Goal: Information Seeking & Learning: Learn about a topic

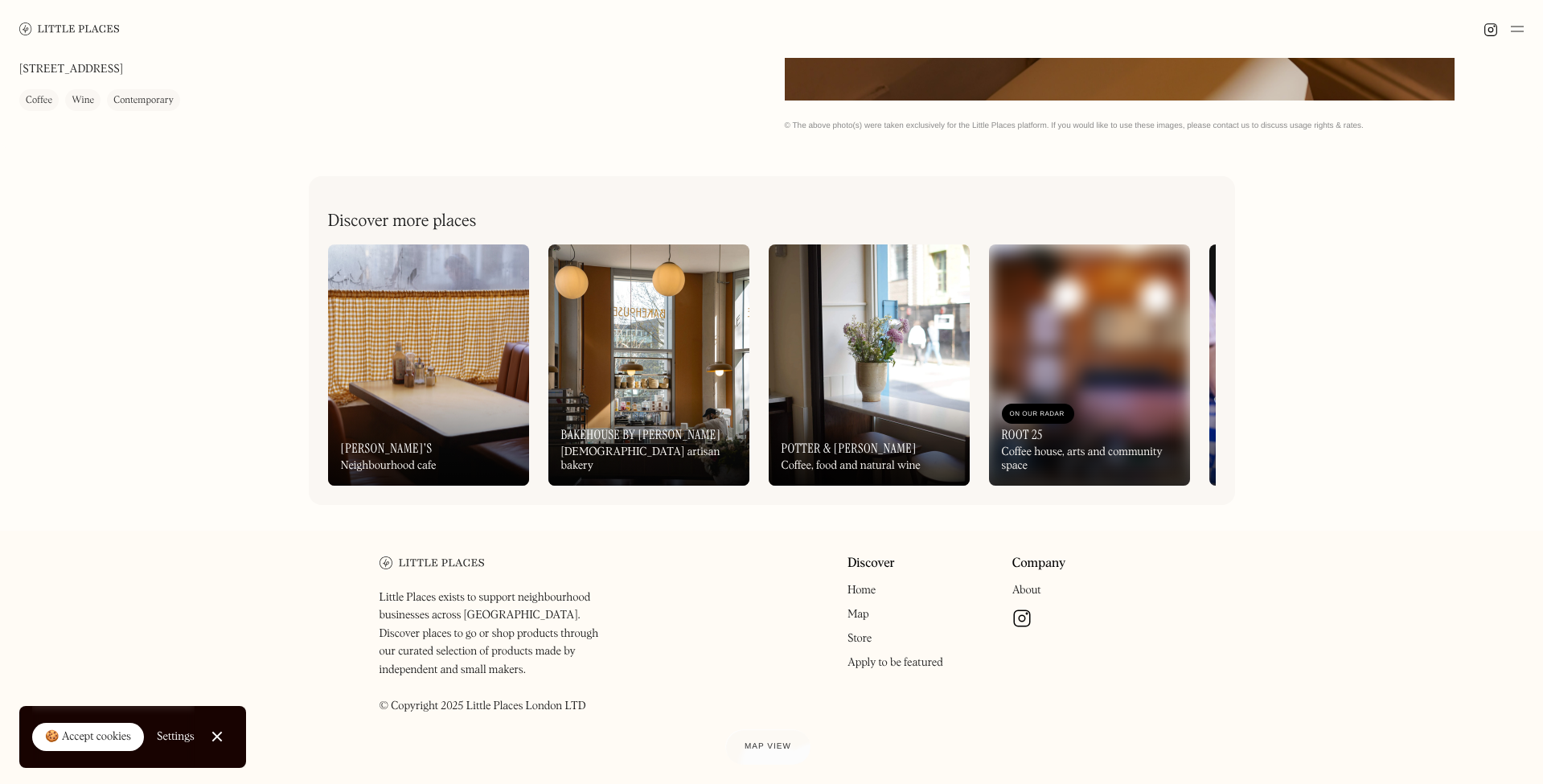
scroll to position [814, 0]
click at [216, 733] on link "Close Cookie Popup" at bounding box center [217, 736] width 32 height 32
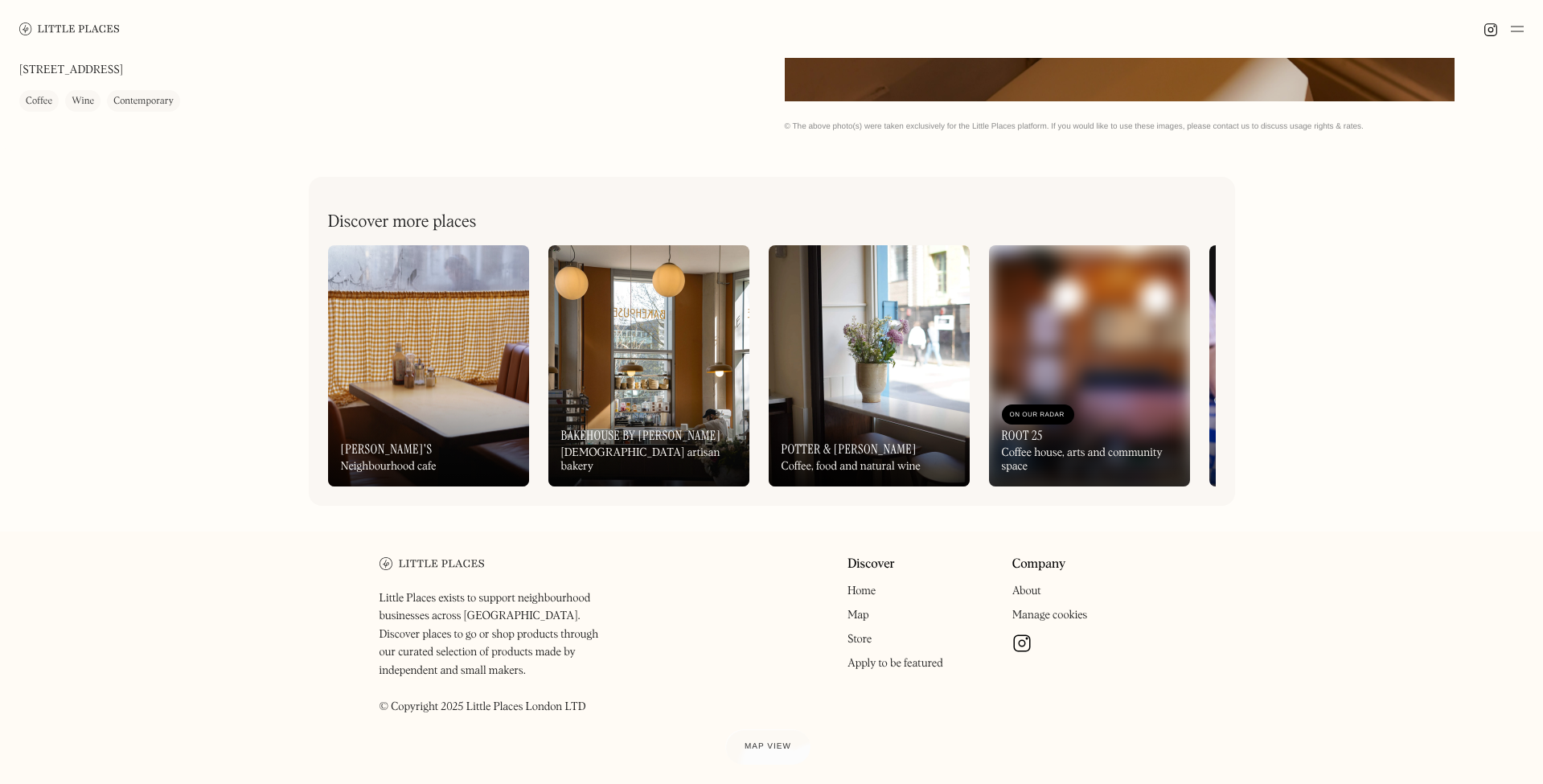
click at [1022, 642] on img at bounding box center [1022, 643] width 19 height 19
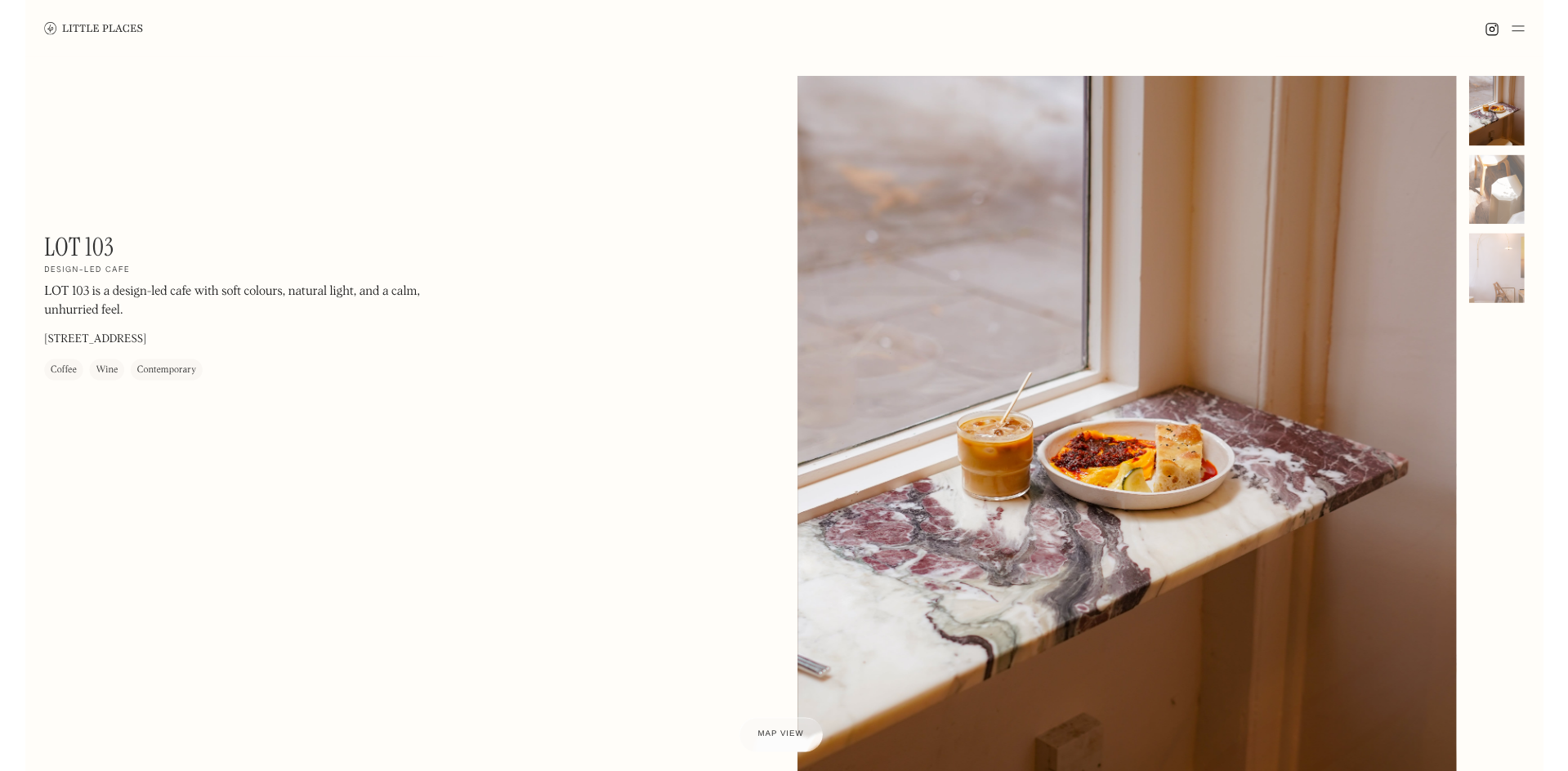
scroll to position [0, 0]
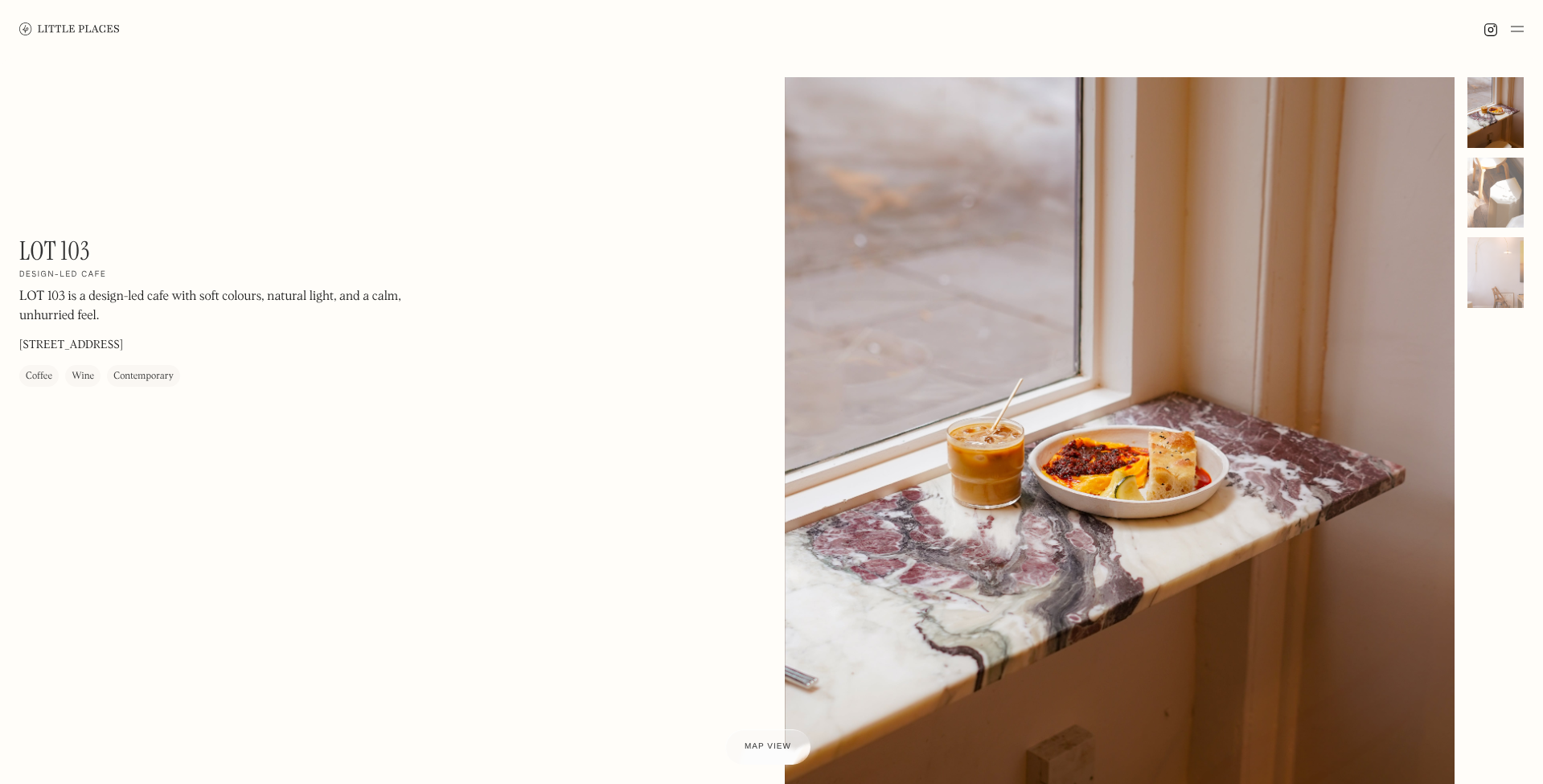
click at [520, 425] on div "LOT 103 On Our Radar Design-led cafe LOT 103 is a design-led cafe with soft col…" at bounding box center [771, 510] width 1543 height 906
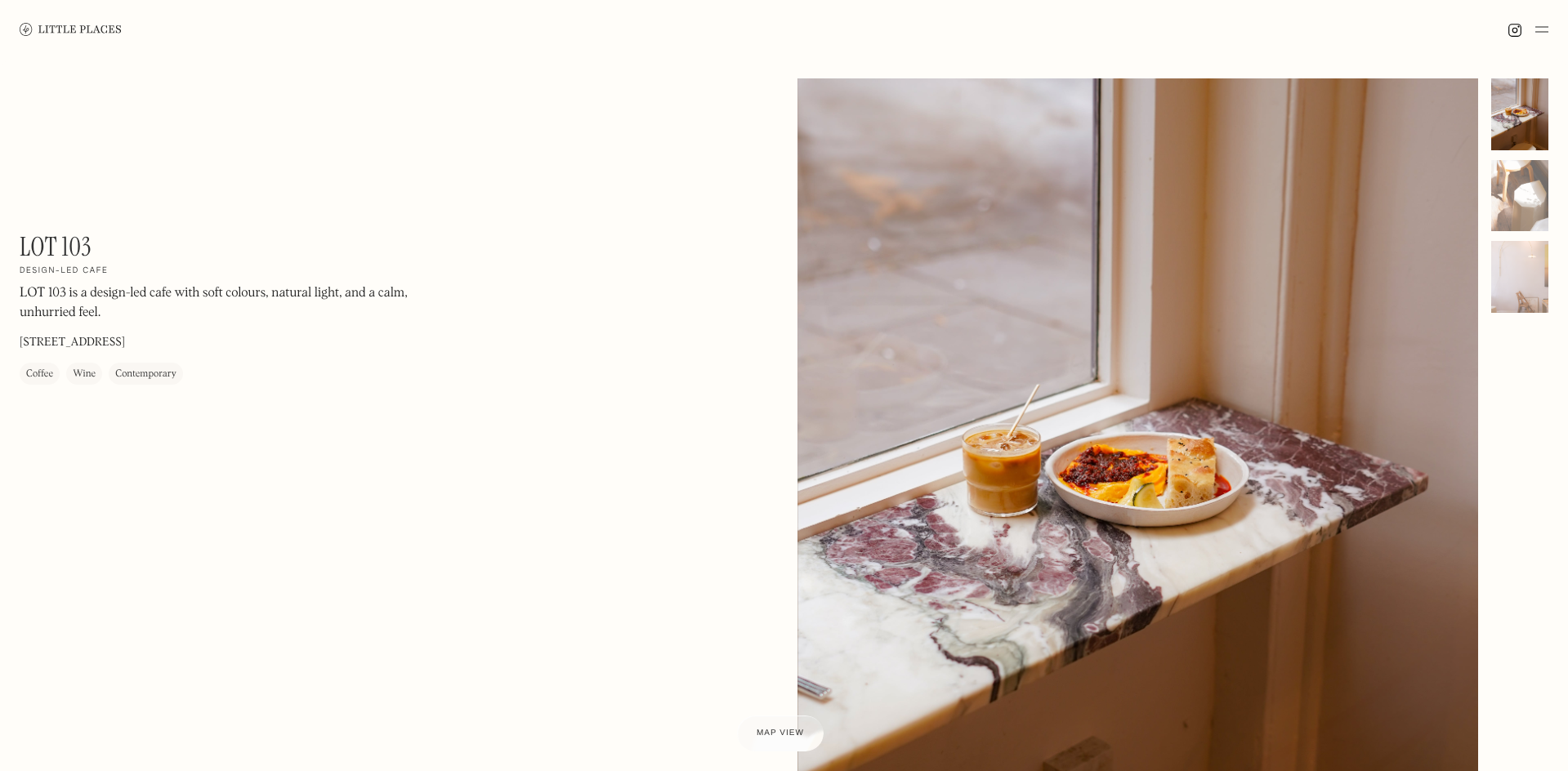
click at [322, 440] on div "LOT 103 On Our Radar Design-led cafe LOT 103 is a design-led cafe with soft col…" at bounding box center [784, 518] width 1568 height 921
click at [53, 28] on img at bounding box center [71, 28] width 102 height 12
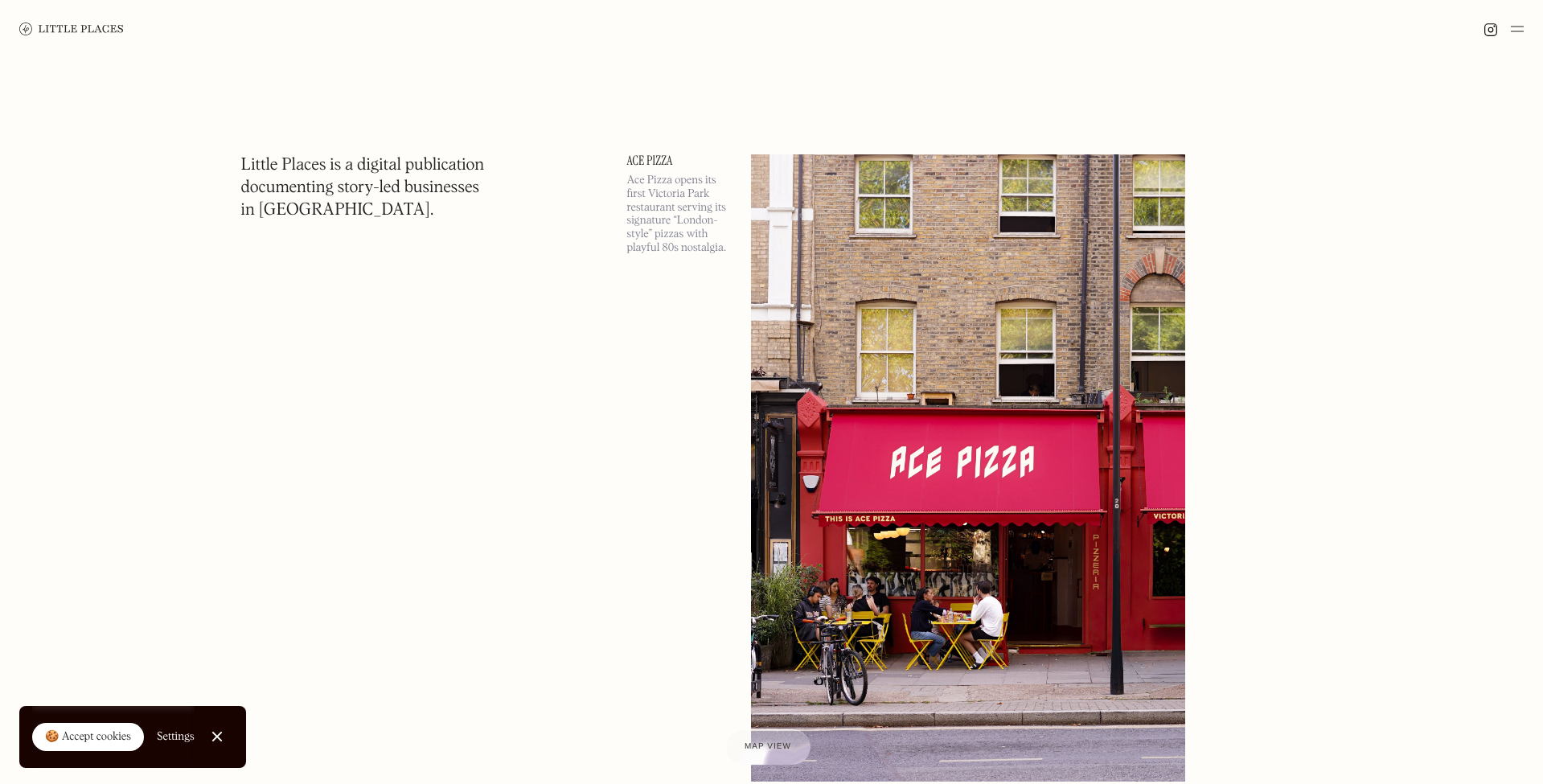
click at [1518, 27] on img at bounding box center [1517, 29] width 13 height 19
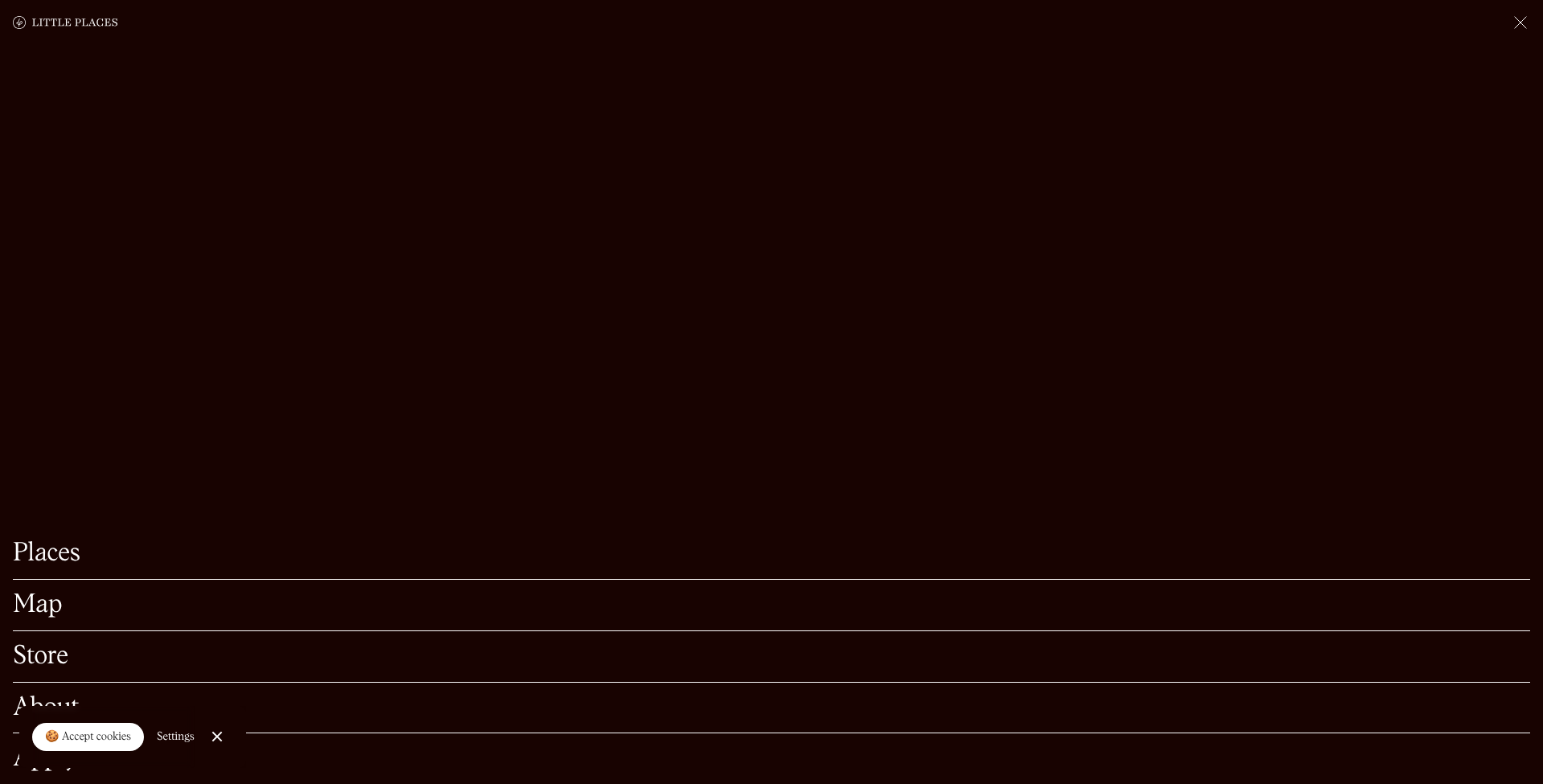
scroll to position [382, 0]
drag, startPoint x: 218, startPoint y: 735, endPoint x: 162, endPoint y: 739, distance: 56.1
click at [218, 737] on link "Close Cookie Popup" at bounding box center [217, 736] width 32 height 32
click at [51, 707] on link "About" at bounding box center [771, 708] width 1517 height 25
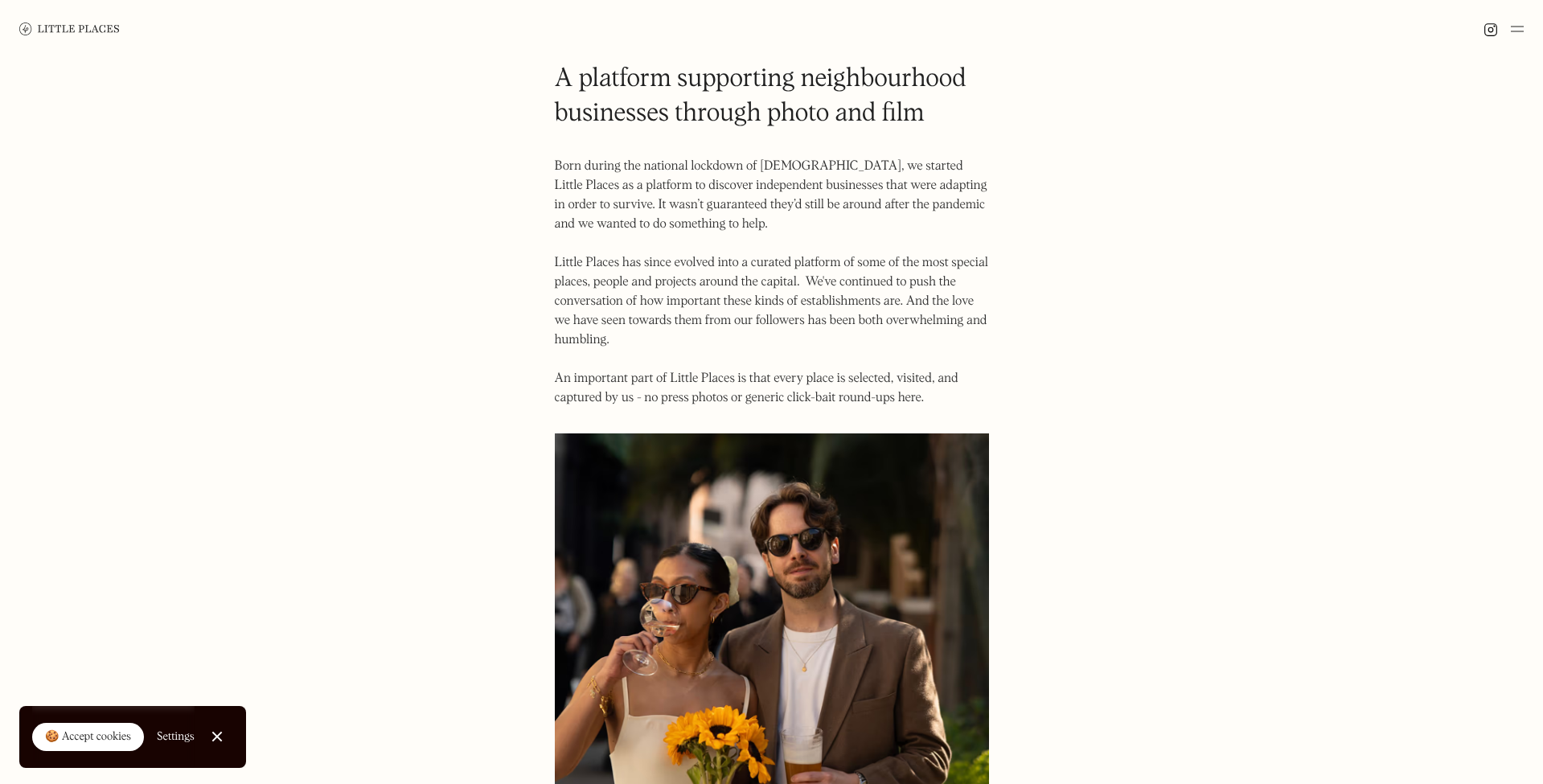
scroll to position [58, 0]
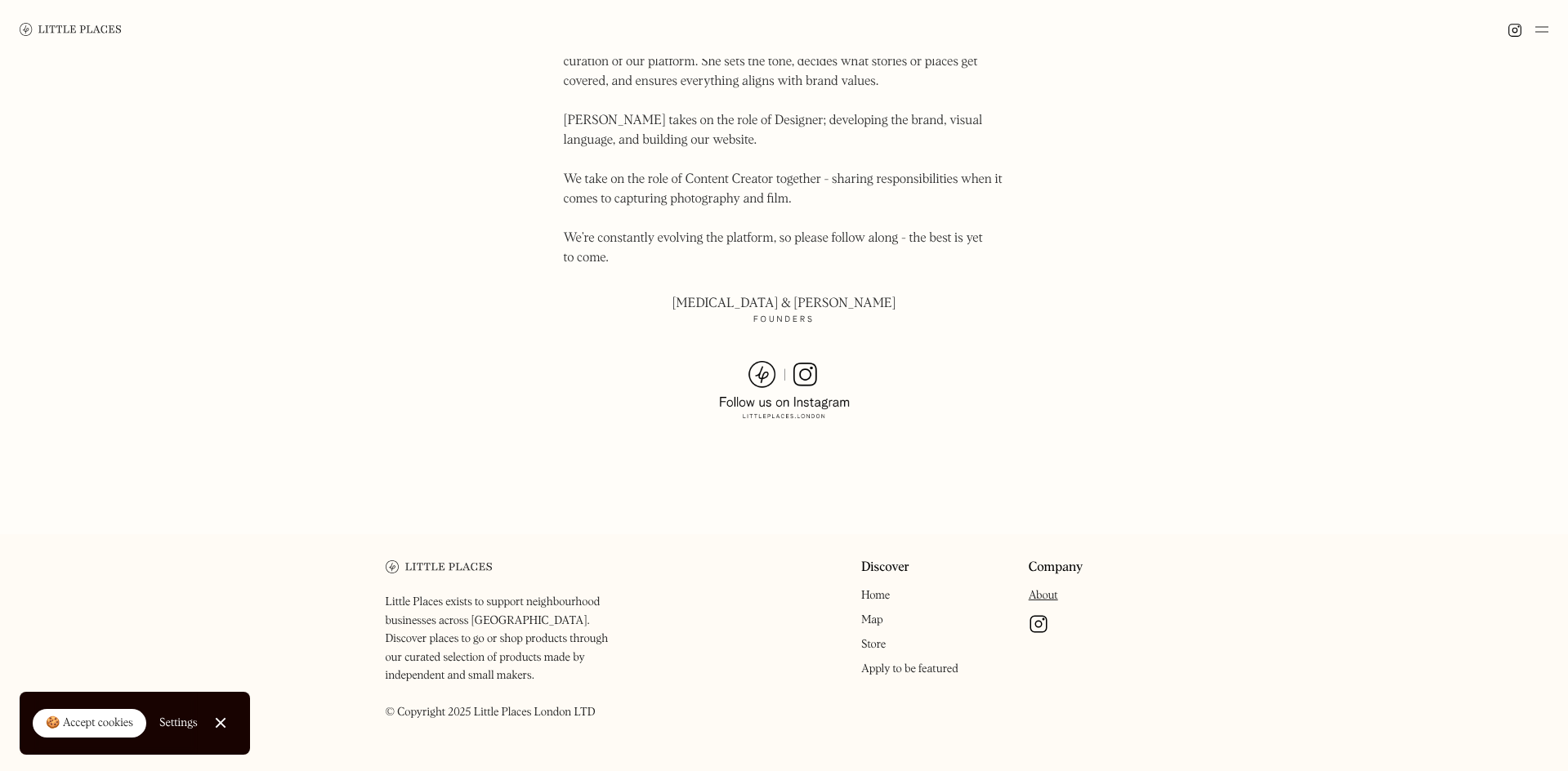
scroll to position [1037, 0]
click at [879, 591] on link "Home" at bounding box center [875, 597] width 28 height 11
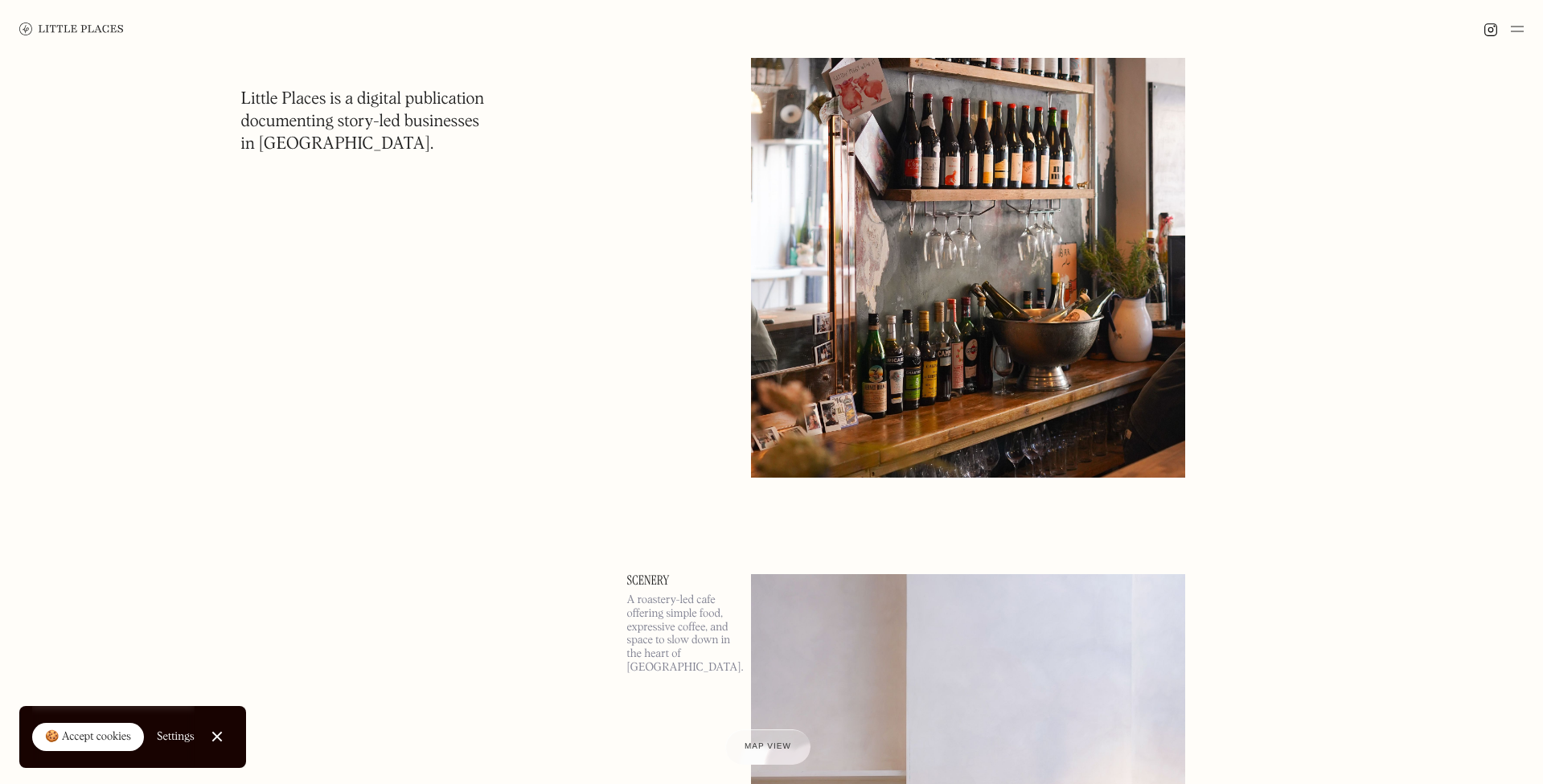
scroll to position [5016, 0]
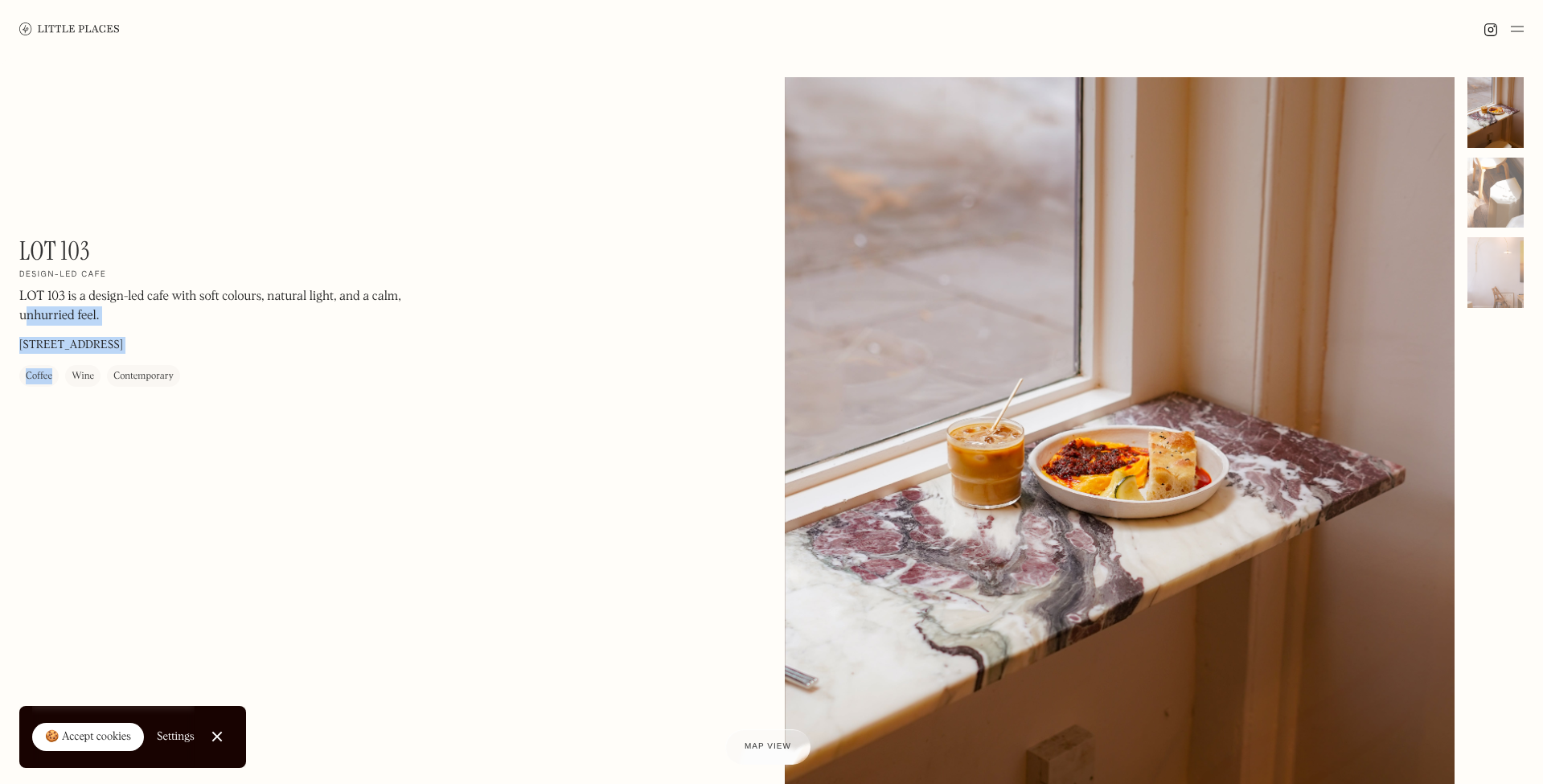
click at [25, 303] on div "LOT 103 On Our Radar Design-led cafe LOT 103 is a design-led cafe with soft col…" at bounding box center [771, 510] width 1543 height 906
drag, startPoint x: 18, startPoint y: 295, endPoint x: 128, endPoint y: 298, distance: 110.0
click at [128, 298] on div "LOT 103 On Our Radar Design-led cafe LOT 103 is a design-led cafe with soft col…" at bounding box center [771, 510] width 1543 height 906
drag, startPoint x: 135, startPoint y: 314, endPoint x: 125, endPoint y: 317, distance: 10.4
click at [135, 314] on p "LOT 103 is a design-led cafe with soft colours, natural light, and a calm, unhu…" at bounding box center [237, 306] width 434 height 39
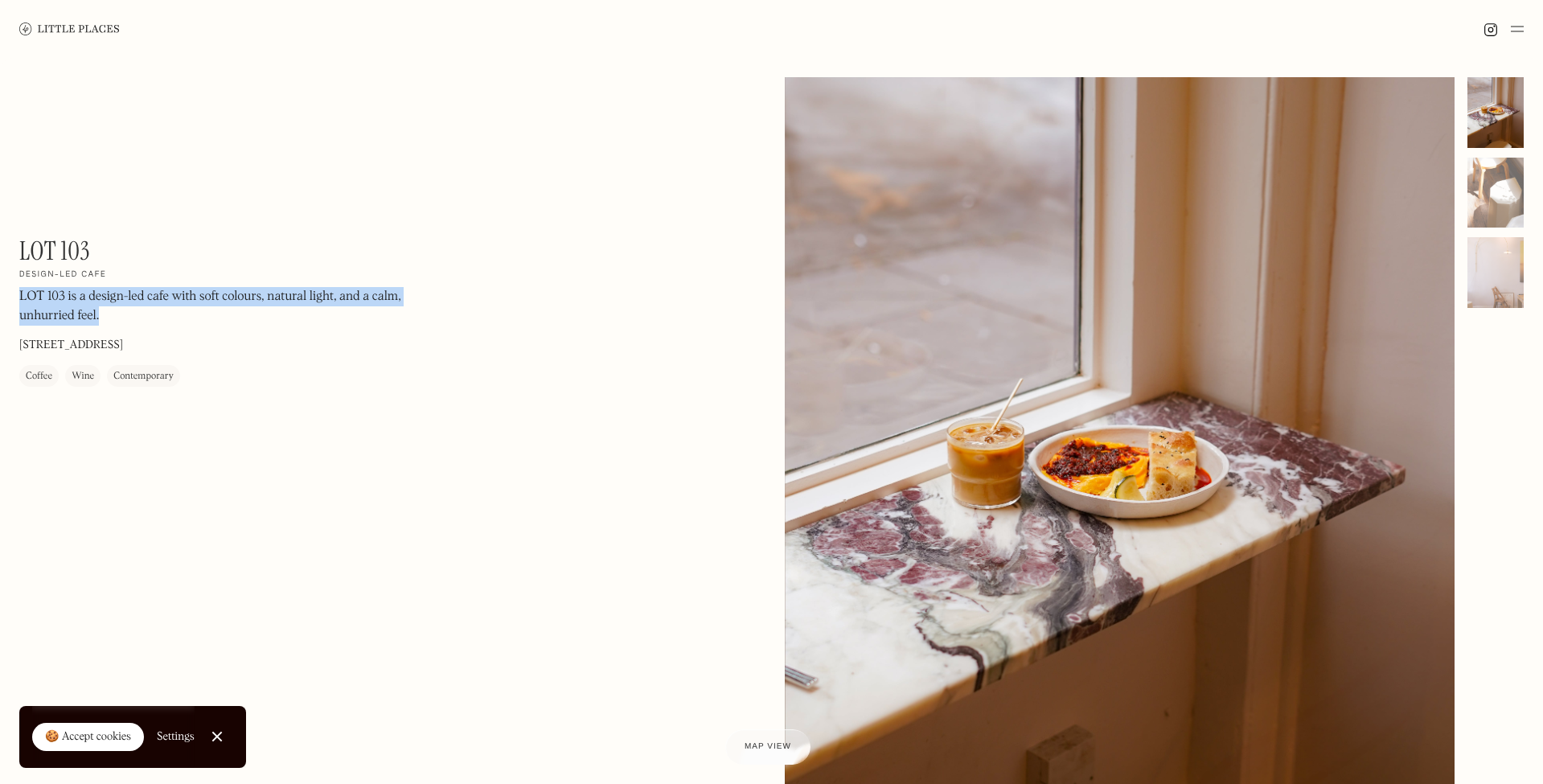
copy p "LOT 103 is a design-led cafe with soft colours, natural light, and a calm, unhu…"
drag, startPoint x: 19, startPoint y: 295, endPoint x: 58, endPoint y: 370, distance: 84.5
click at [150, 308] on p "LOT 103 is a design-led cafe with soft colours, natural light, and a calm, unhu…" at bounding box center [237, 306] width 434 height 39
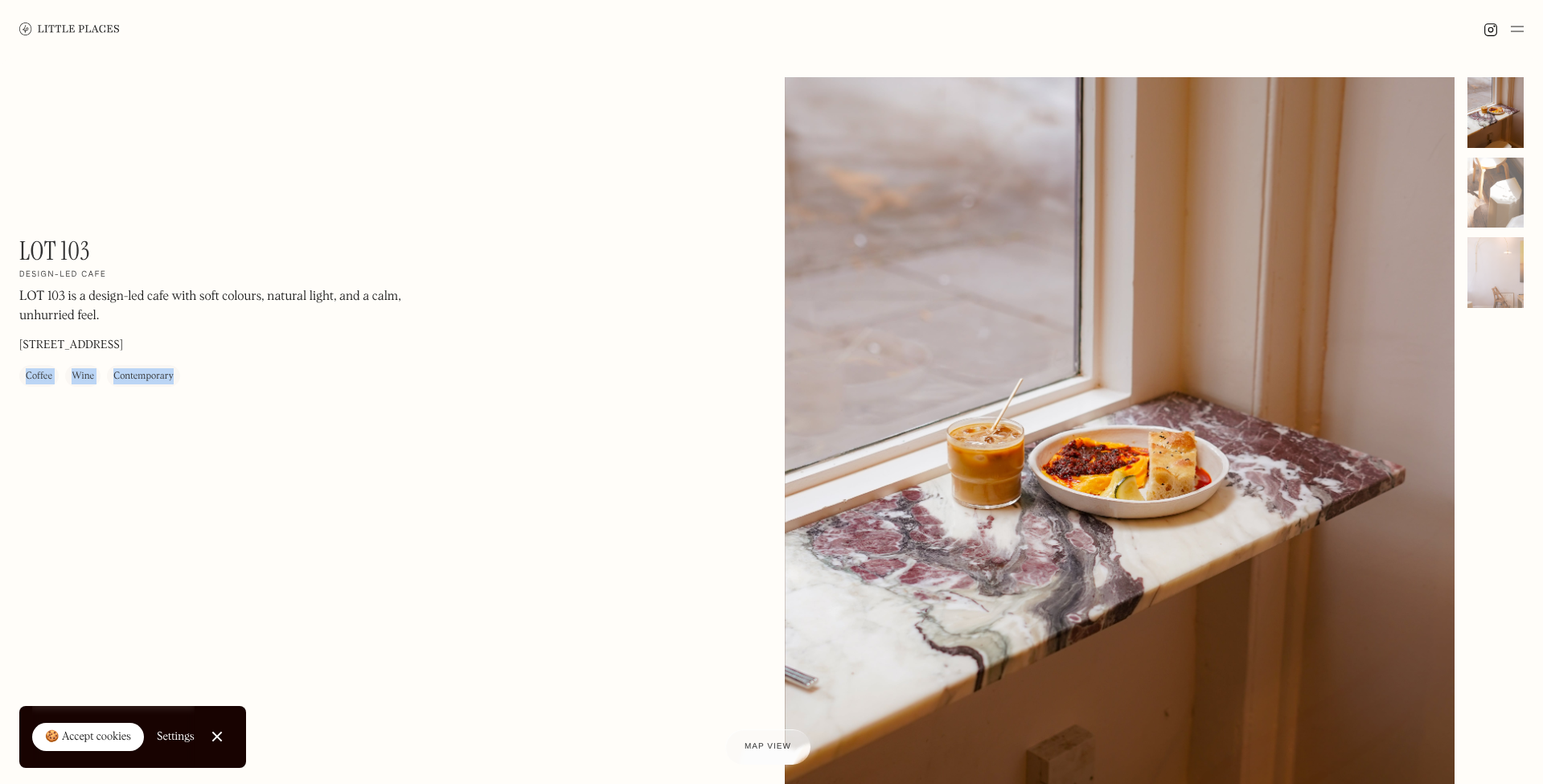
copy div "Coffee Wine Contemporary"
drag, startPoint x: 32, startPoint y: 377, endPoint x: 33, endPoint y: 440, distance: 63.0
click at [183, 378] on div "LOT 103 On Our Radar Design-led cafe LOT 103 is a design-led cafe with soft col…" at bounding box center [237, 311] width 434 height 151
